Goal: Task Accomplishment & Management: Manage account settings

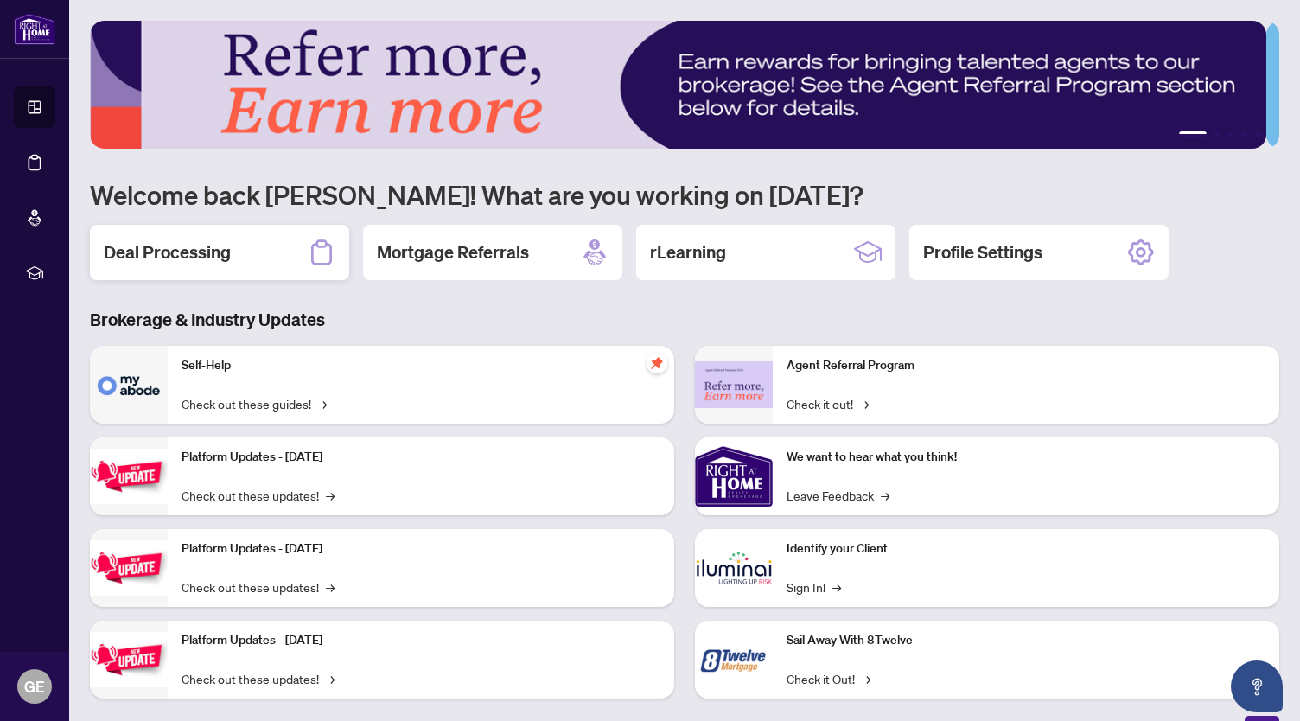
click at [211, 250] on h2 "Deal Processing" at bounding box center [167, 252] width 127 height 24
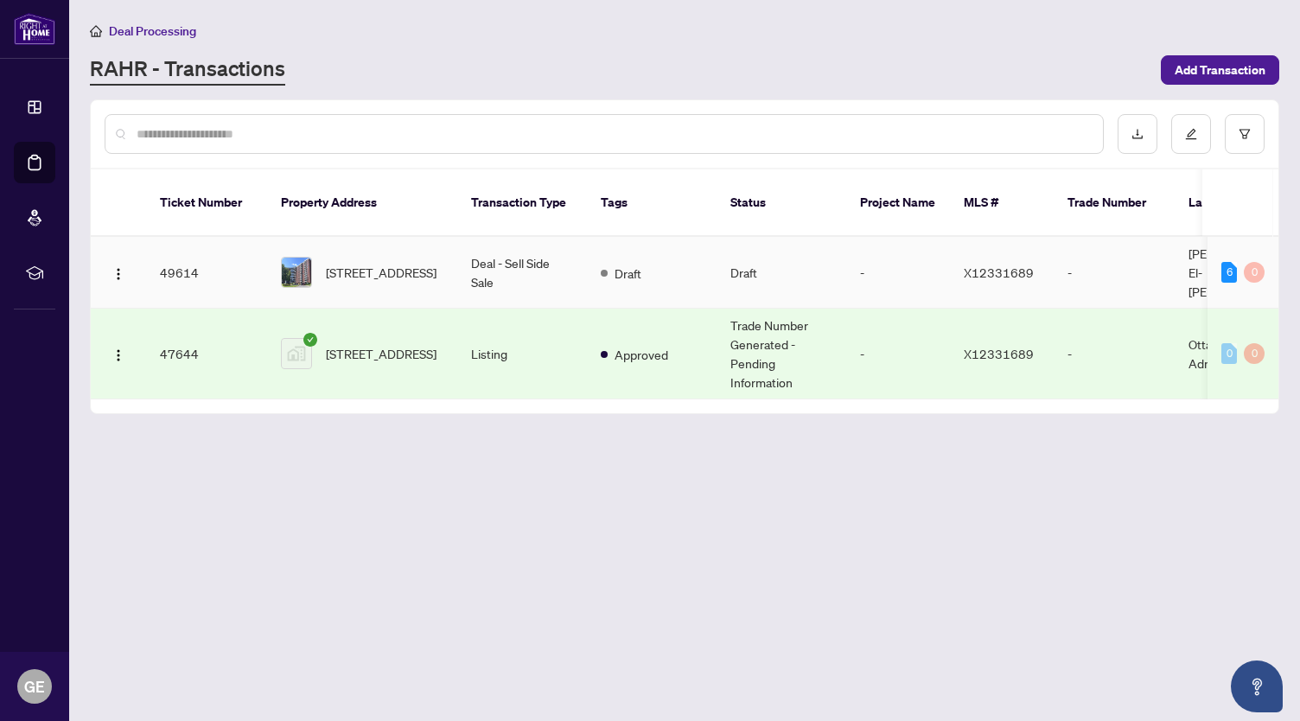
click at [710, 246] on td "Draft" at bounding box center [652, 273] width 130 height 72
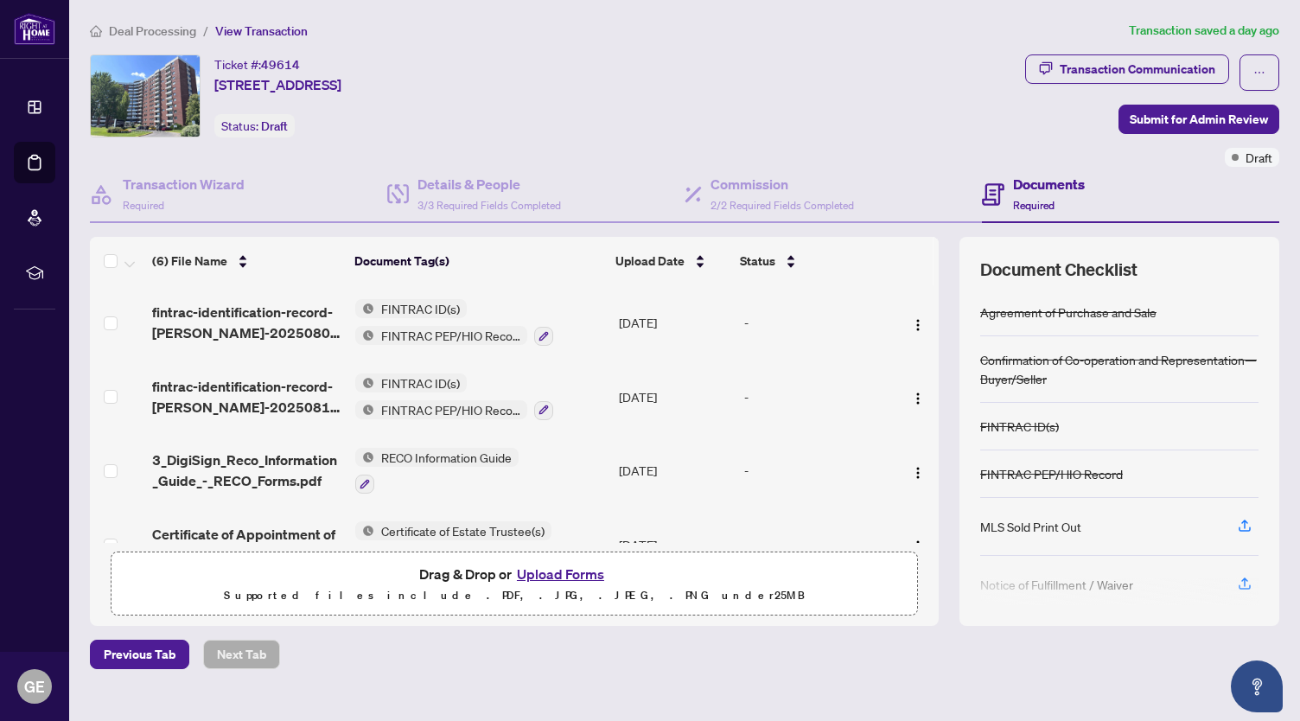
click at [565, 572] on button "Upload Forms" at bounding box center [561, 574] width 98 height 22
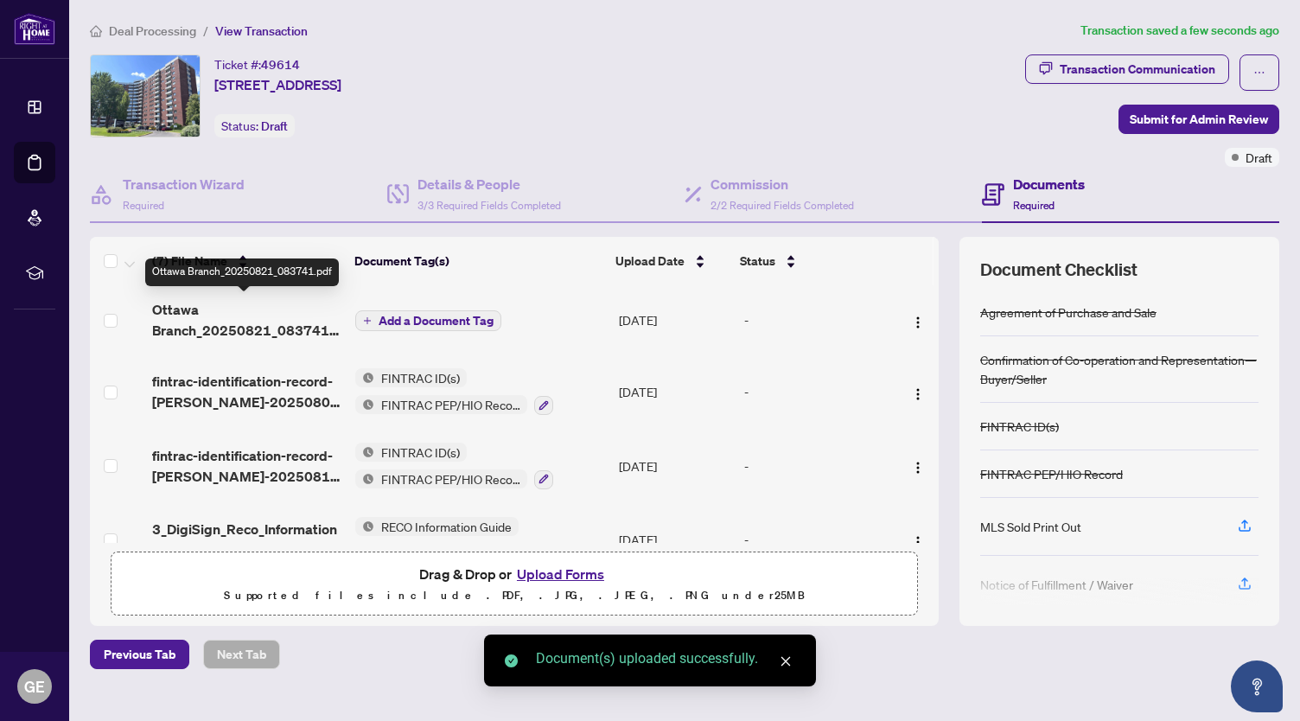
click at [233, 326] on span "Ottawa Branch_20250821_083741.pdf" at bounding box center [246, 320] width 189 height 42
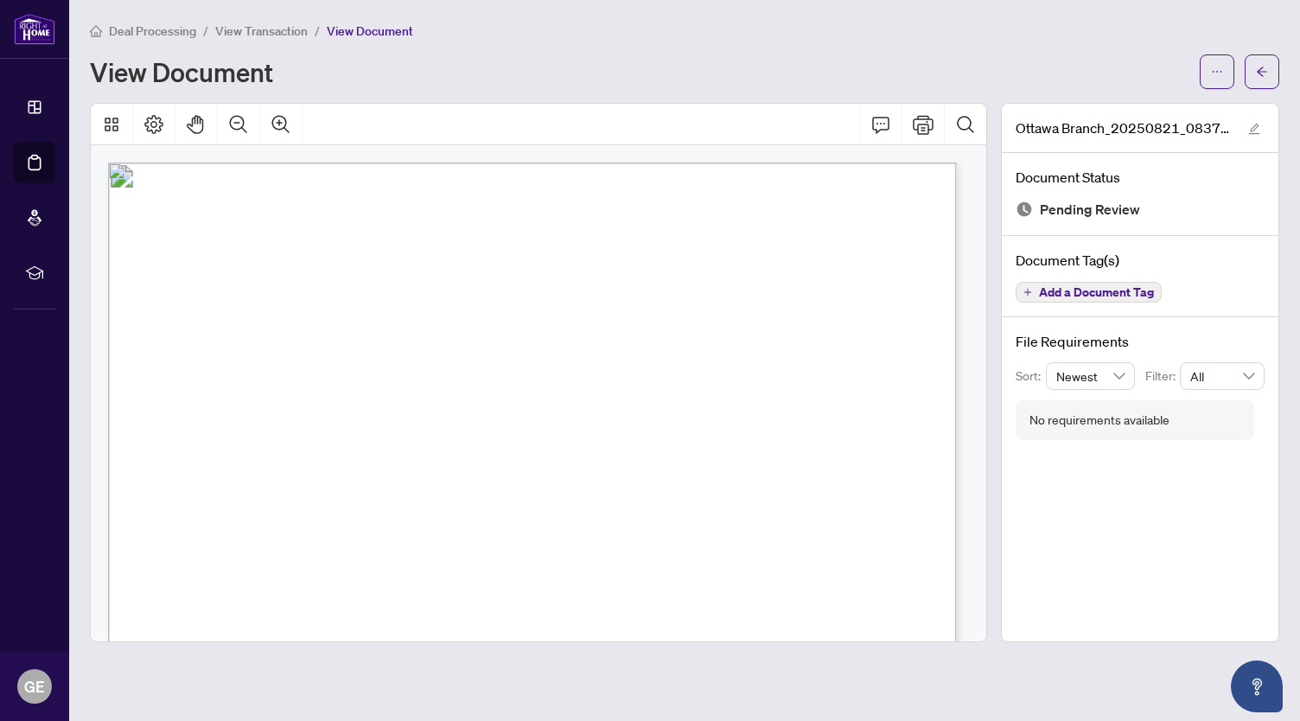
click at [1057, 286] on span "Add a Document Tag" at bounding box center [1096, 292] width 115 height 12
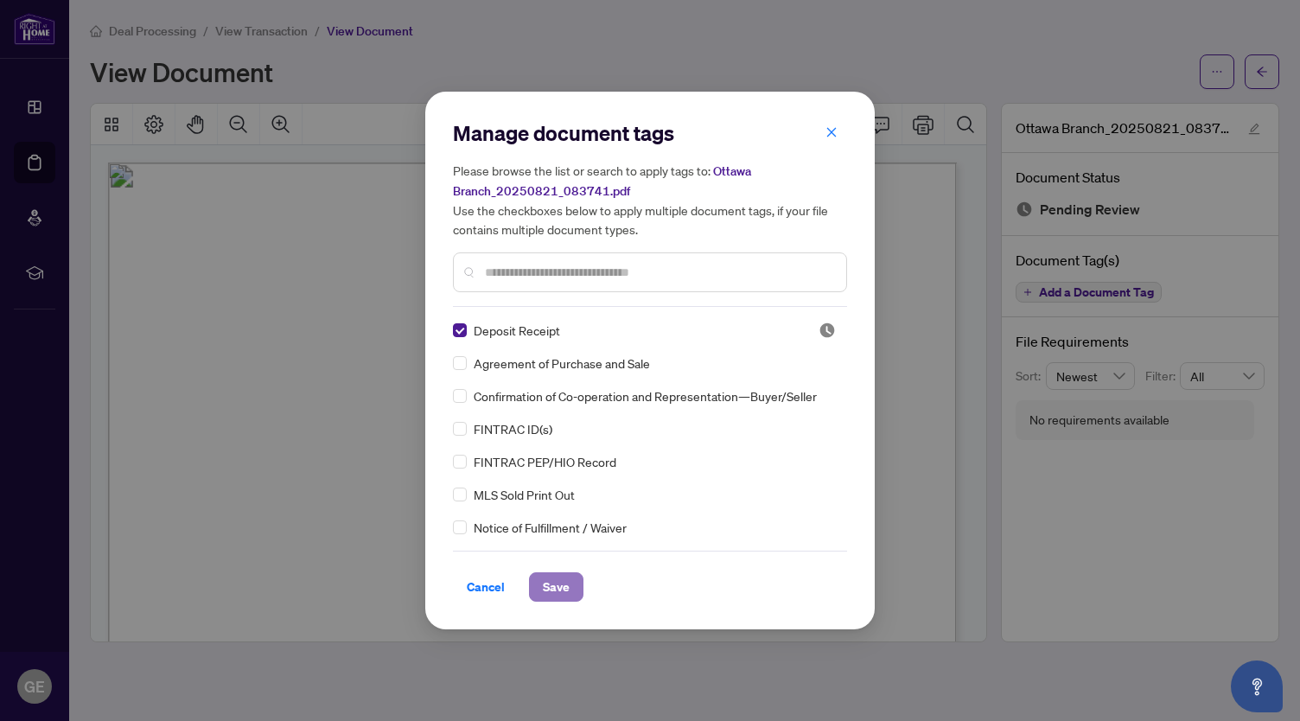
click at [565, 592] on span "Save" at bounding box center [556, 587] width 27 height 28
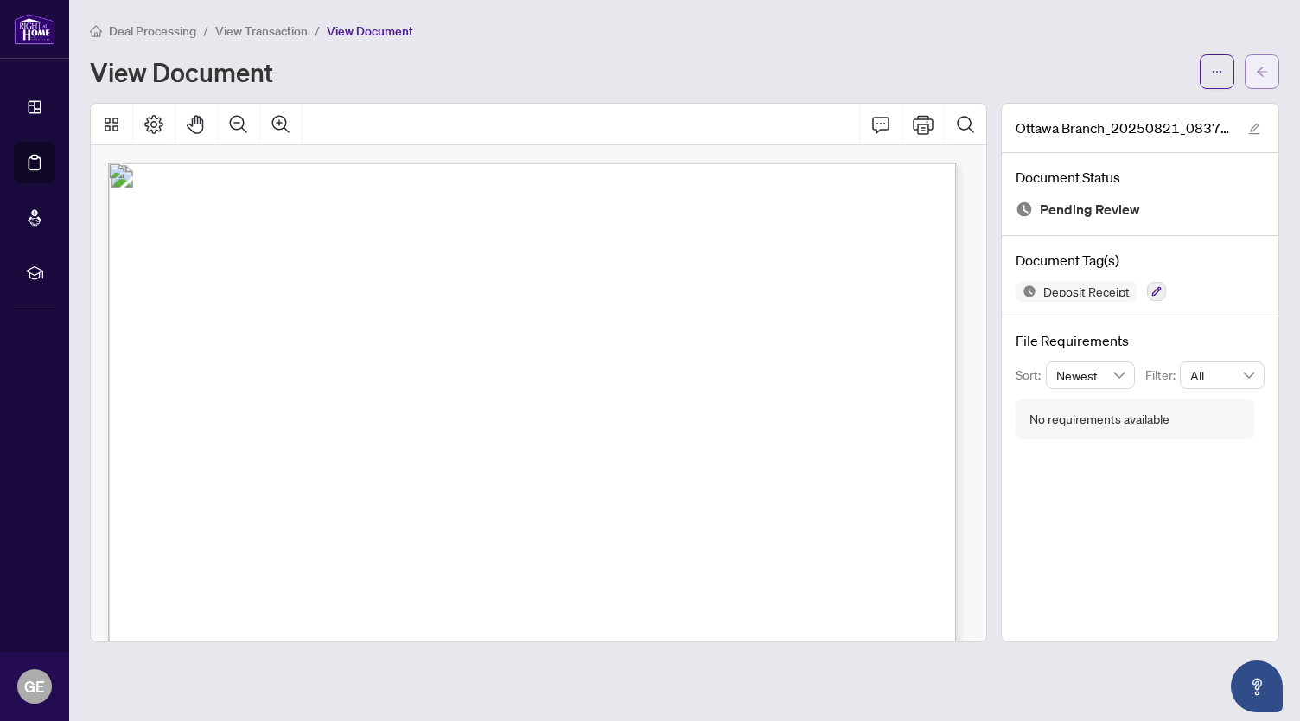
click at [1274, 69] on button "button" at bounding box center [1262, 71] width 35 height 35
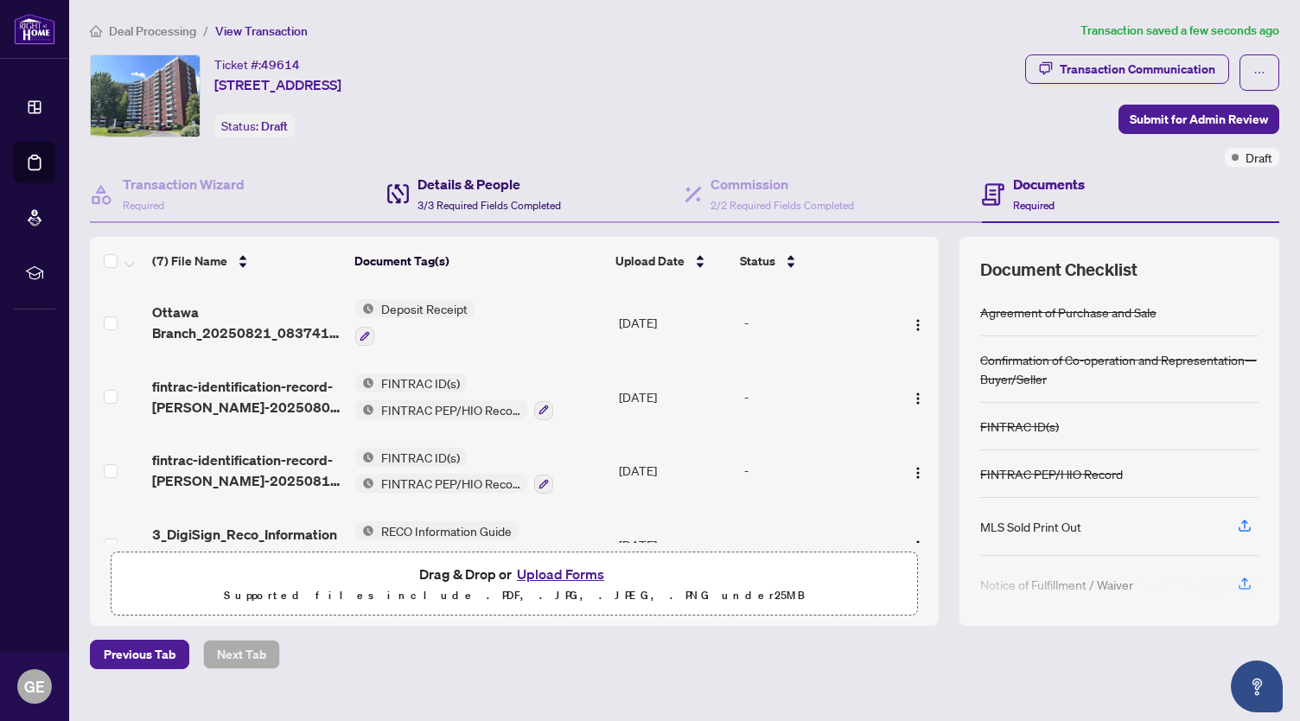
click at [512, 182] on h4 "Details & People" at bounding box center [490, 184] width 144 height 21
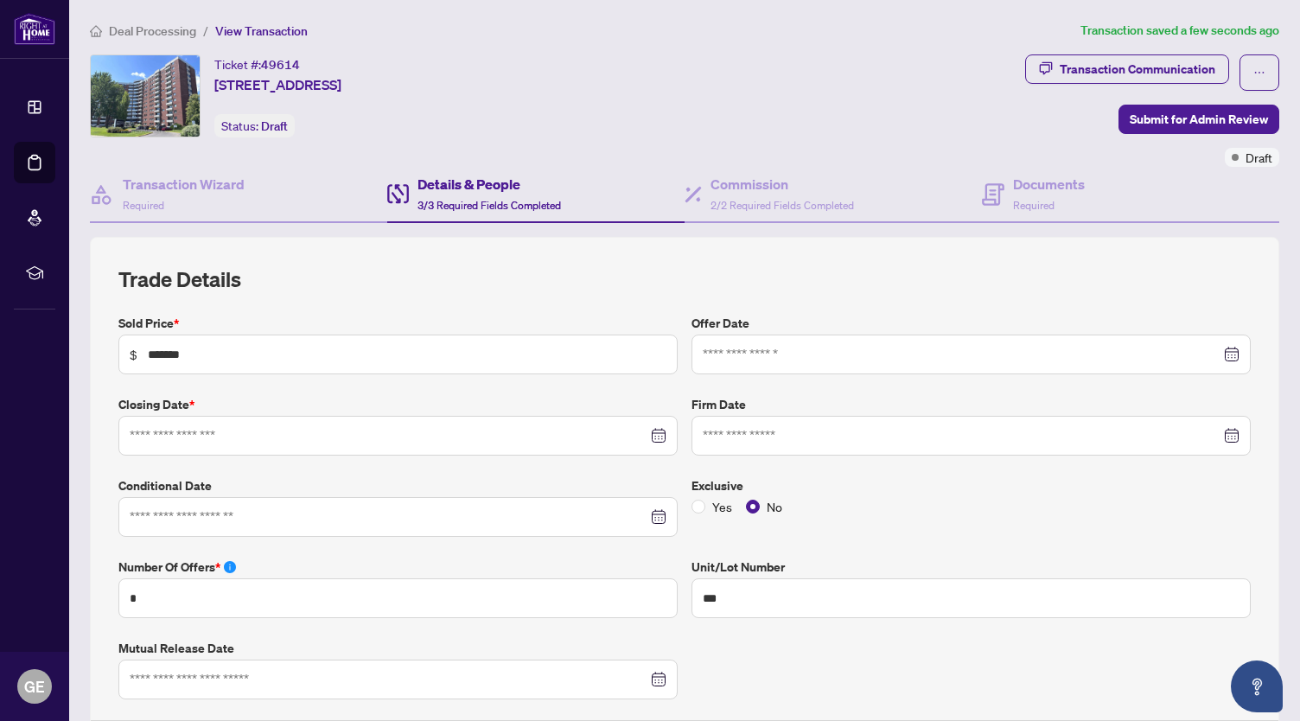
type input "**********"
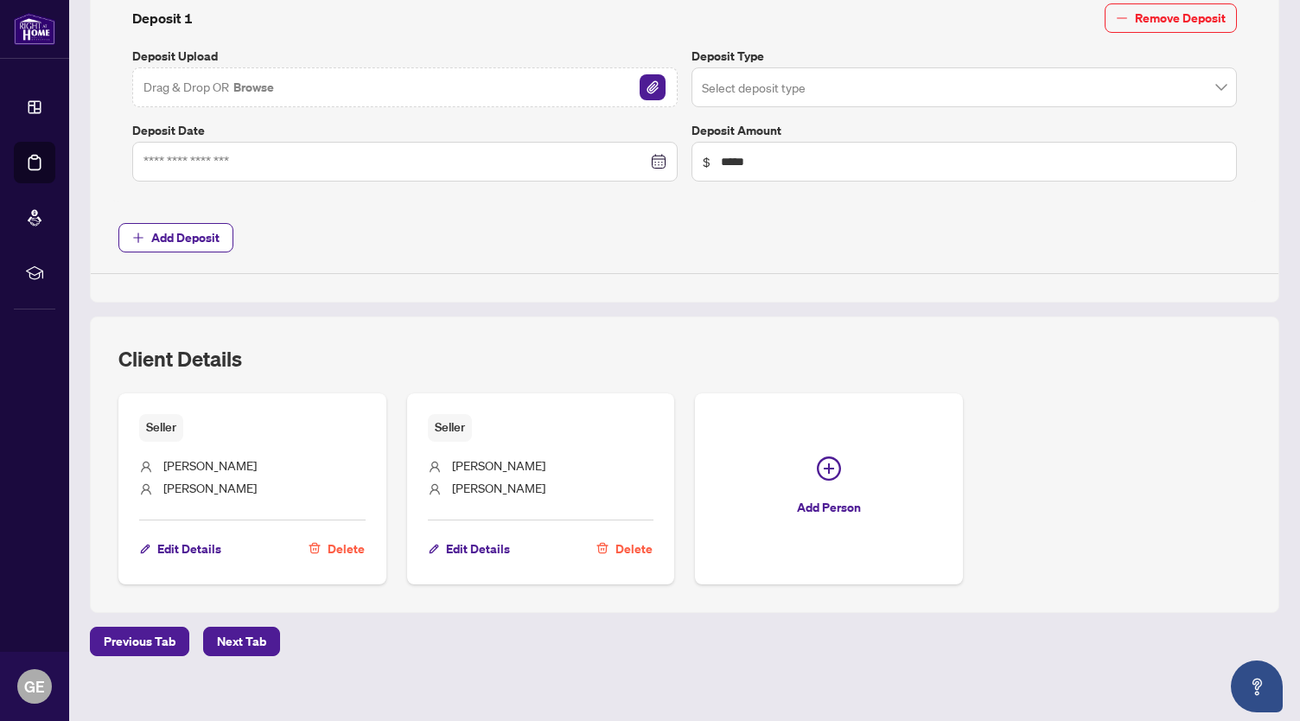
scroll to position [785, 0]
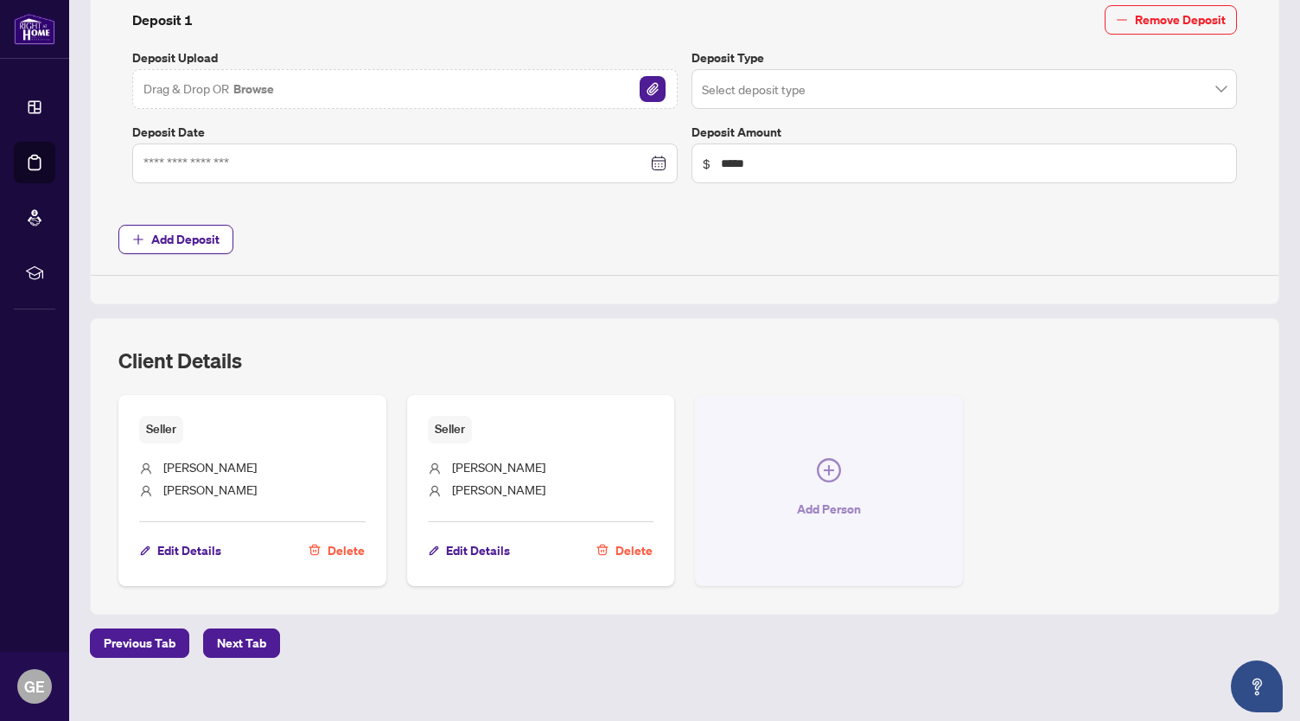
click at [817, 464] on icon "plus-circle" at bounding box center [829, 470] width 24 height 24
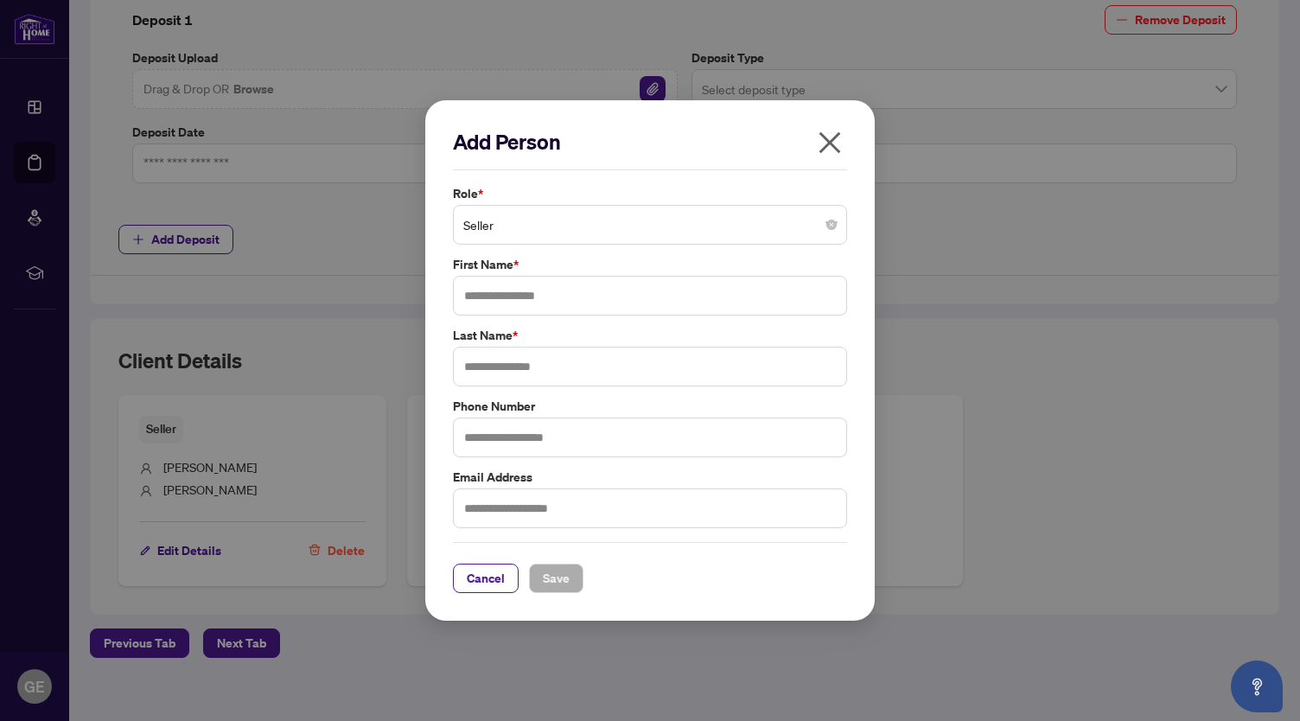
click at [704, 214] on span "Seller" at bounding box center [650, 224] width 374 height 33
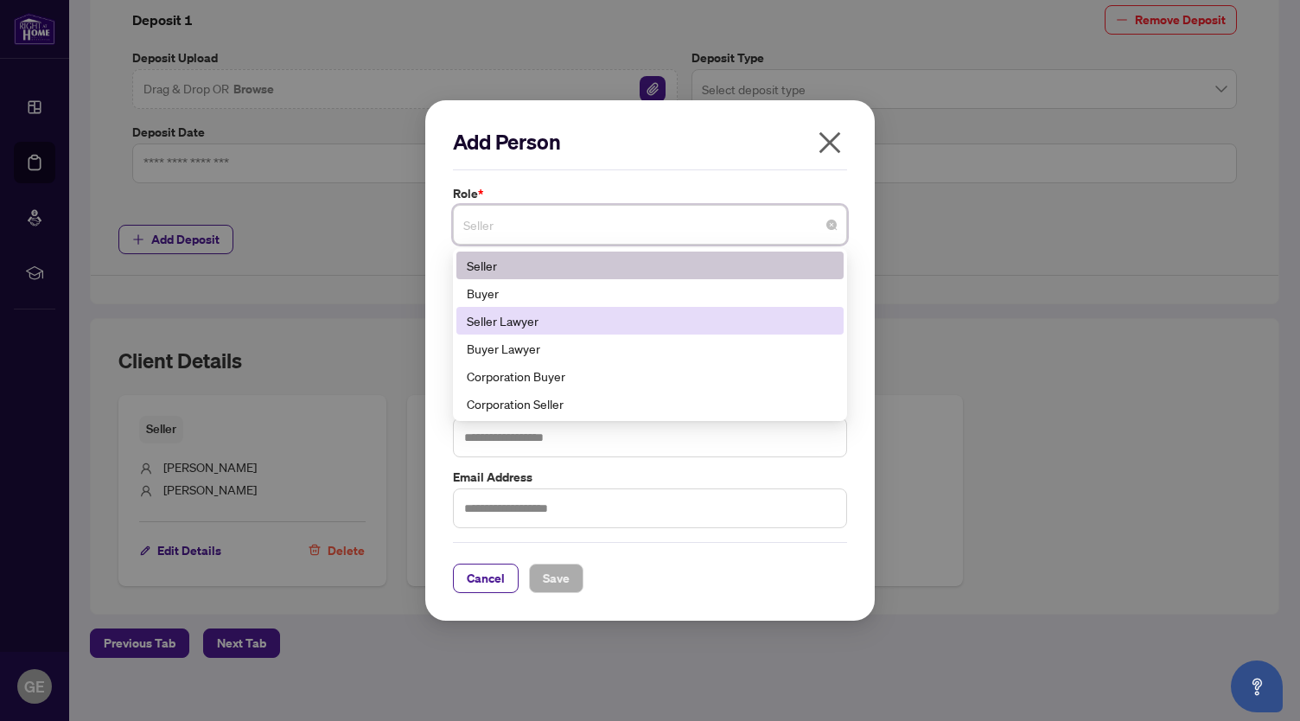
click at [715, 323] on div "Seller Lawyer" at bounding box center [650, 320] width 367 height 19
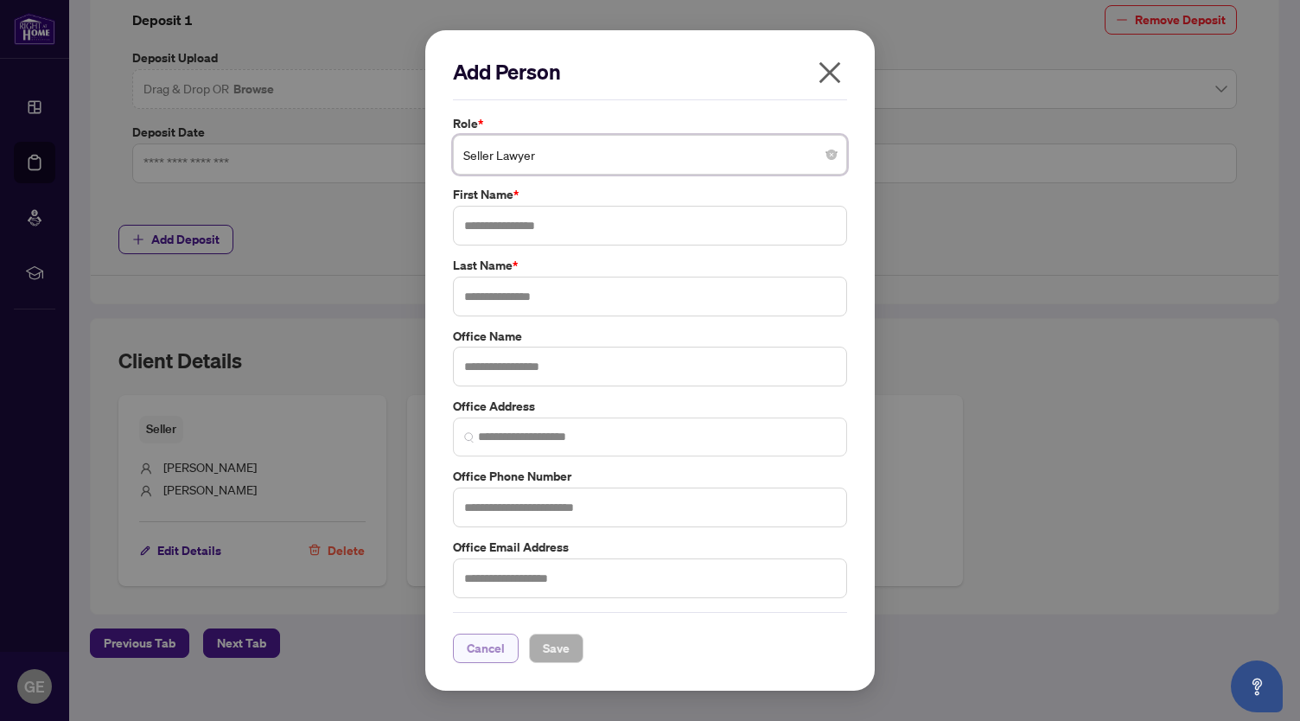
click at [474, 657] on span "Cancel" at bounding box center [486, 649] width 38 height 28
